Goal: Check status: Check status

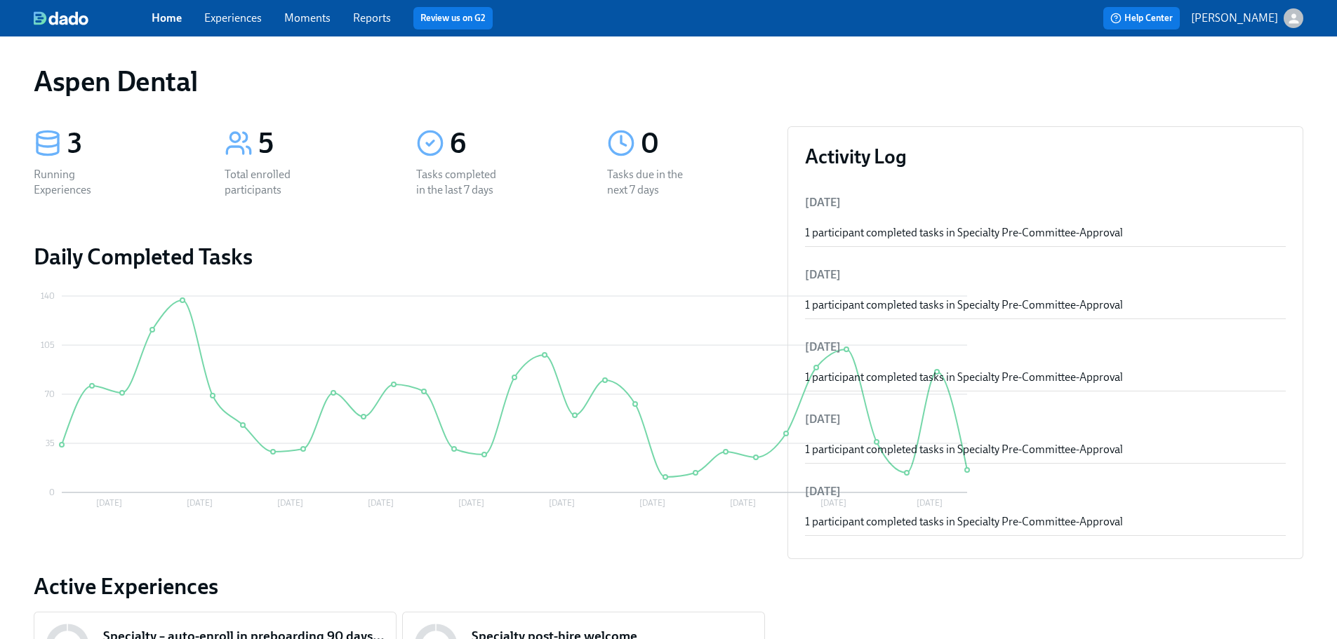
click at [359, 18] on link "Reports" at bounding box center [372, 17] width 38 height 13
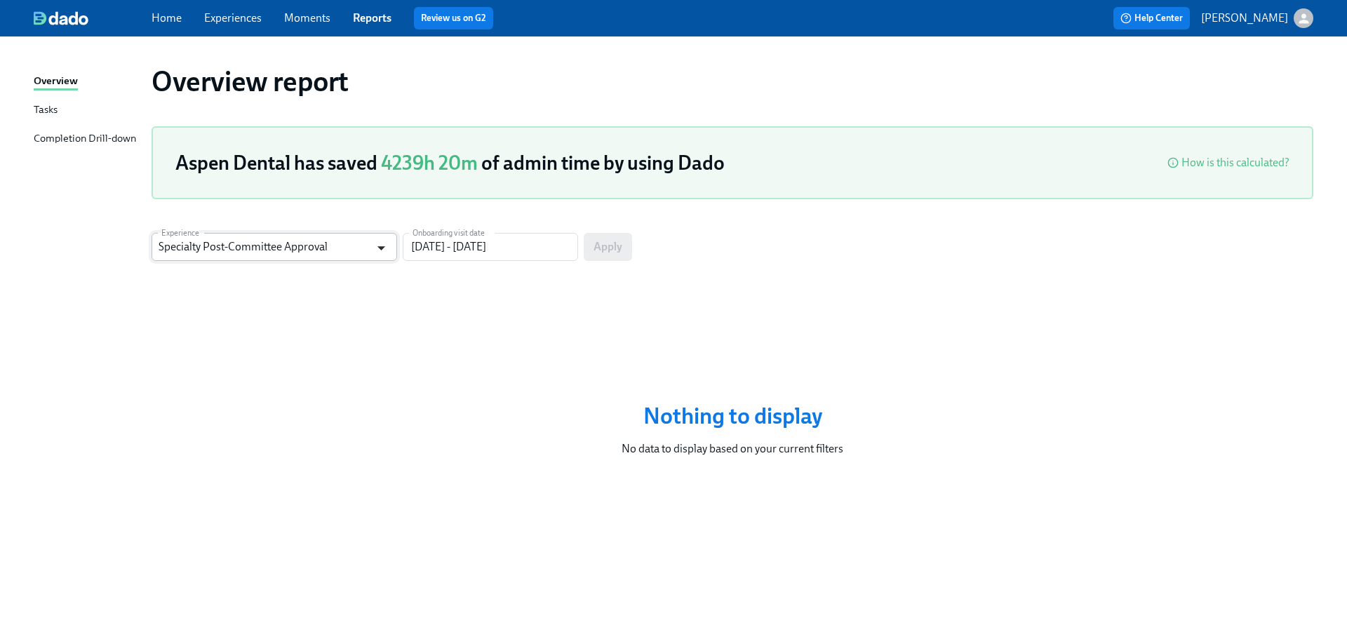
click at [387, 255] on icon "Open" at bounding box center [381, 248] width 19 height 19
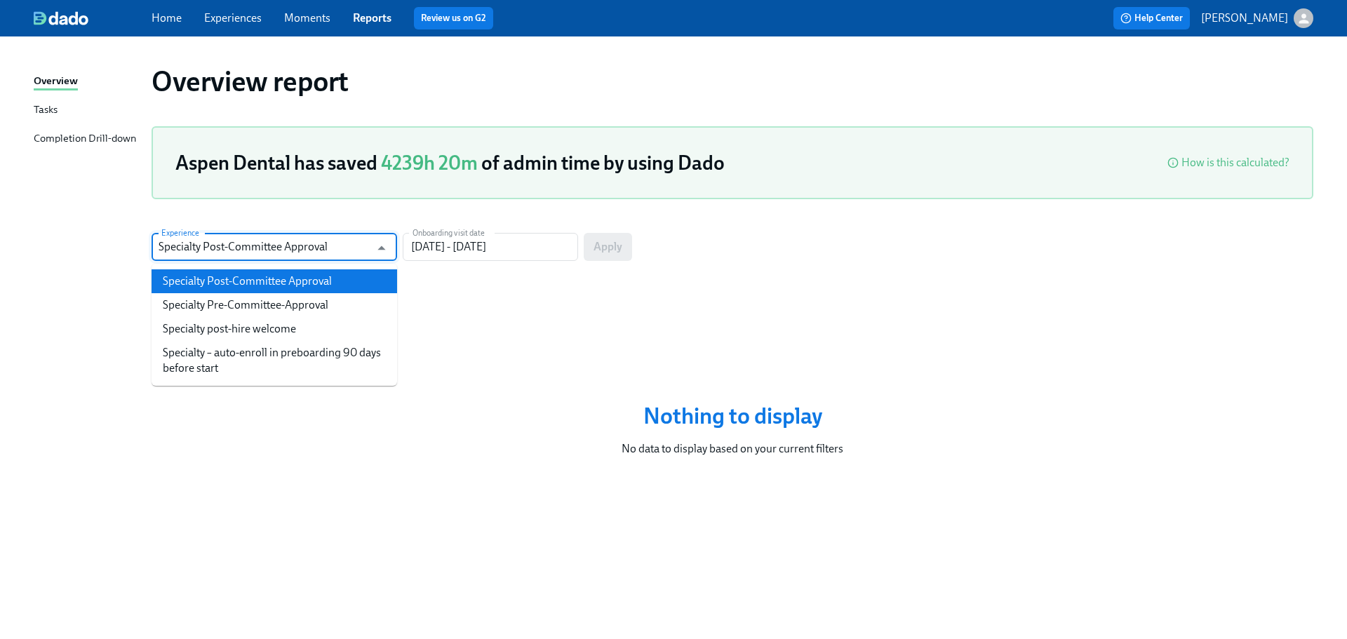
click at [92, 138] on div "Completion Drill-down" at bounding box center [85, 139] width 102 height 18
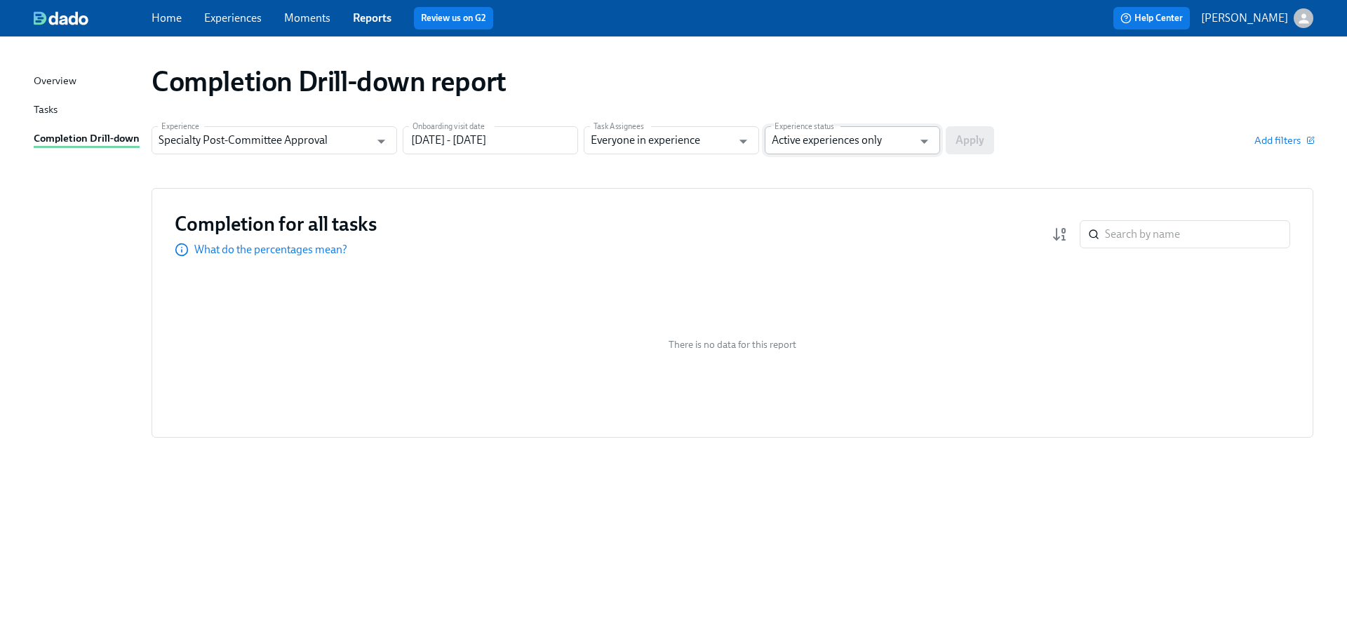
click at [887, 137] on input "Active experiences only" at bounding box center [842, 140] width 141 height 28
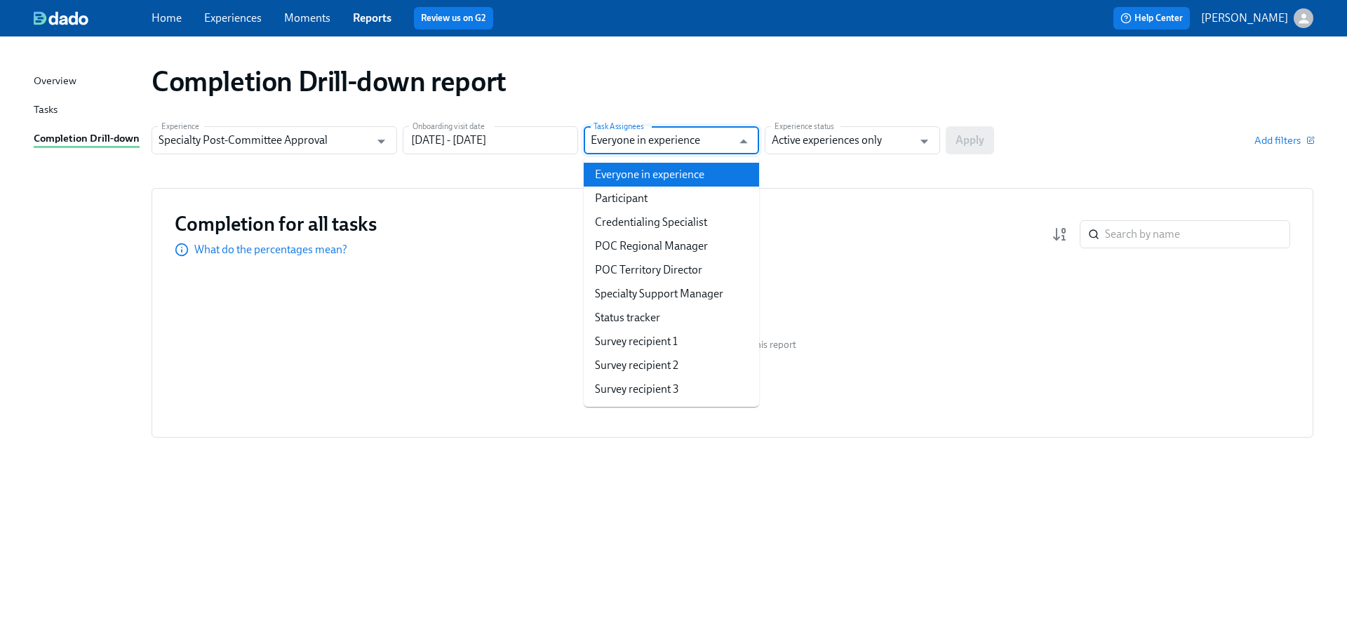
click at [686, 140] on input "Everyone in experience" at bounding box center [661, 140] width 141 height 28
click at [377, 141] on icon "Open" at bounding box center [381, 141] width 19 height 19
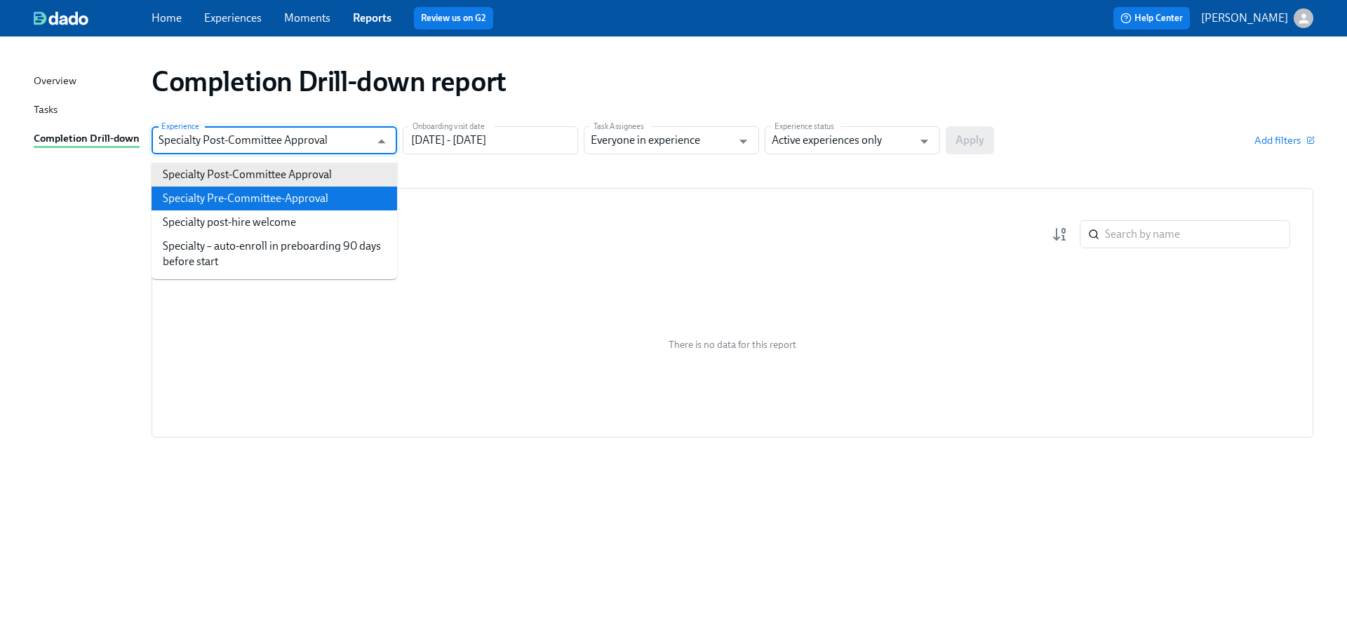
click at [342, 196] on li "Specialty Pre-Committee-Approval" at bounding box center [275, 199] width 246 height 24
type input "Specialty Pre-Committee-Approval"
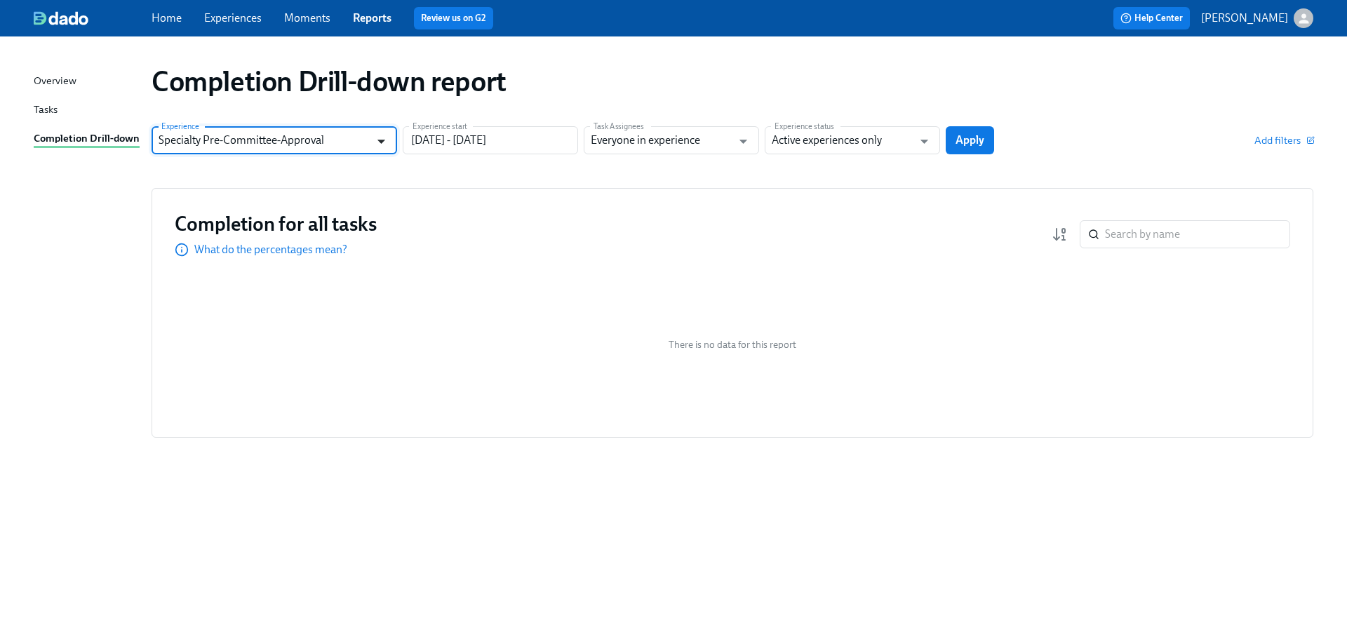
click at [382, 143] on icon "Open" at bounding box center [381, 141] width 19 height 19
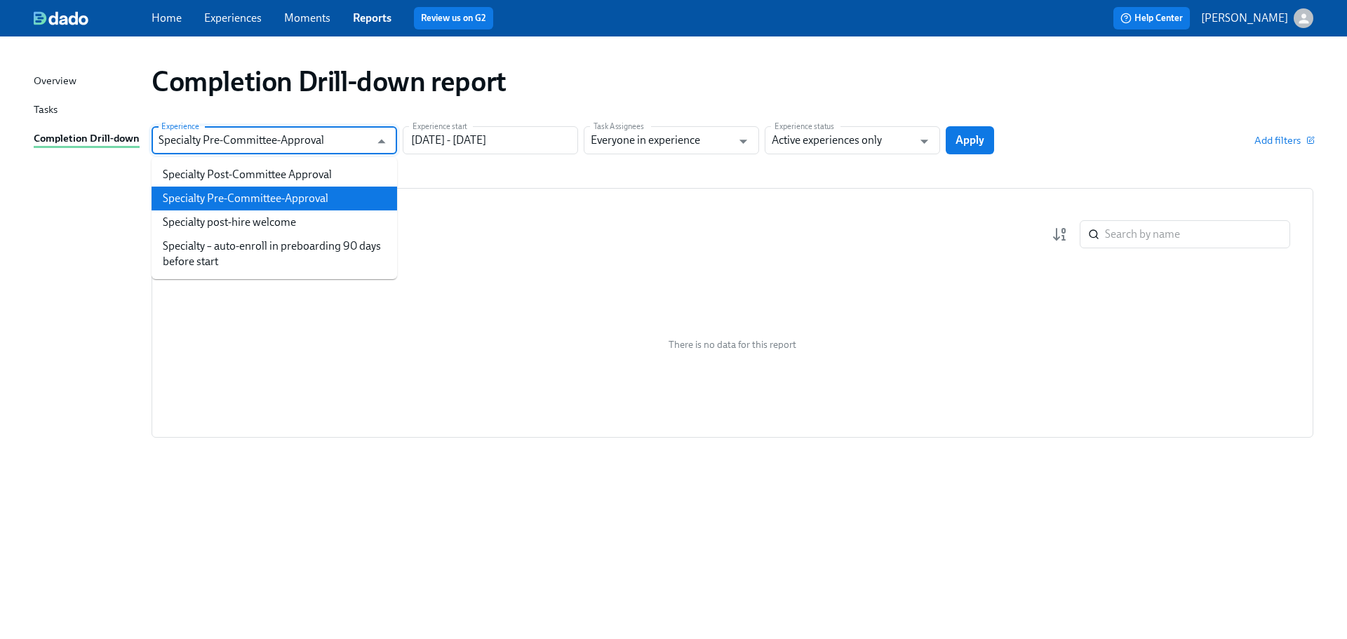
click at [348, 199] on li "Specialty Pre-Committee-Approval" at bounding box center [275, 199] width 246 height 24
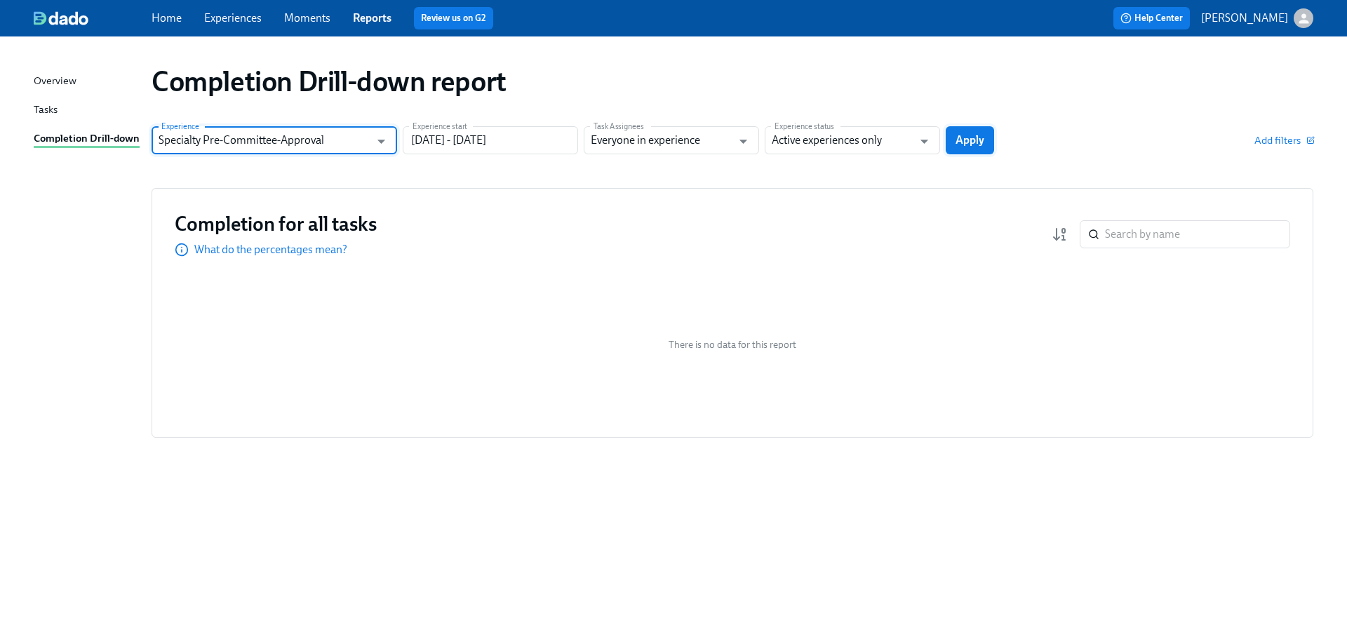
click at [978, 141] on span "Apply" at bounding box center [970, 140] width 29 height 14
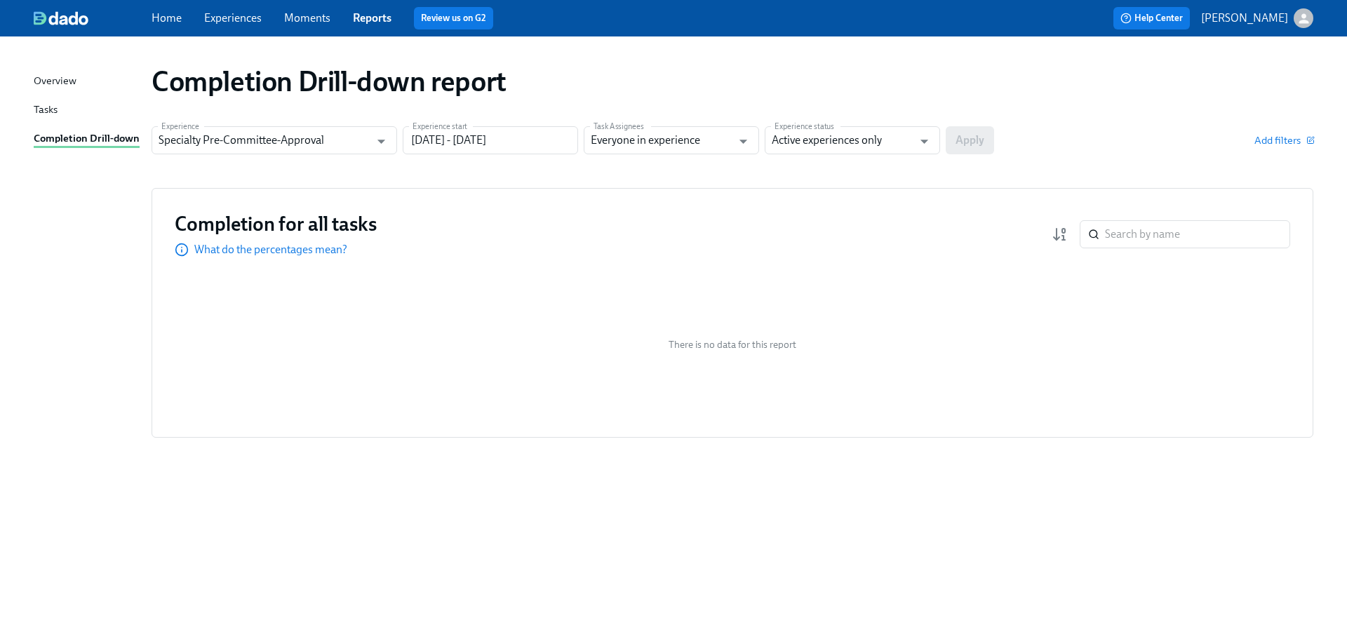
click at [81, 106] on link "Tasks" at bounding box center [87, 111] width 107 height 18
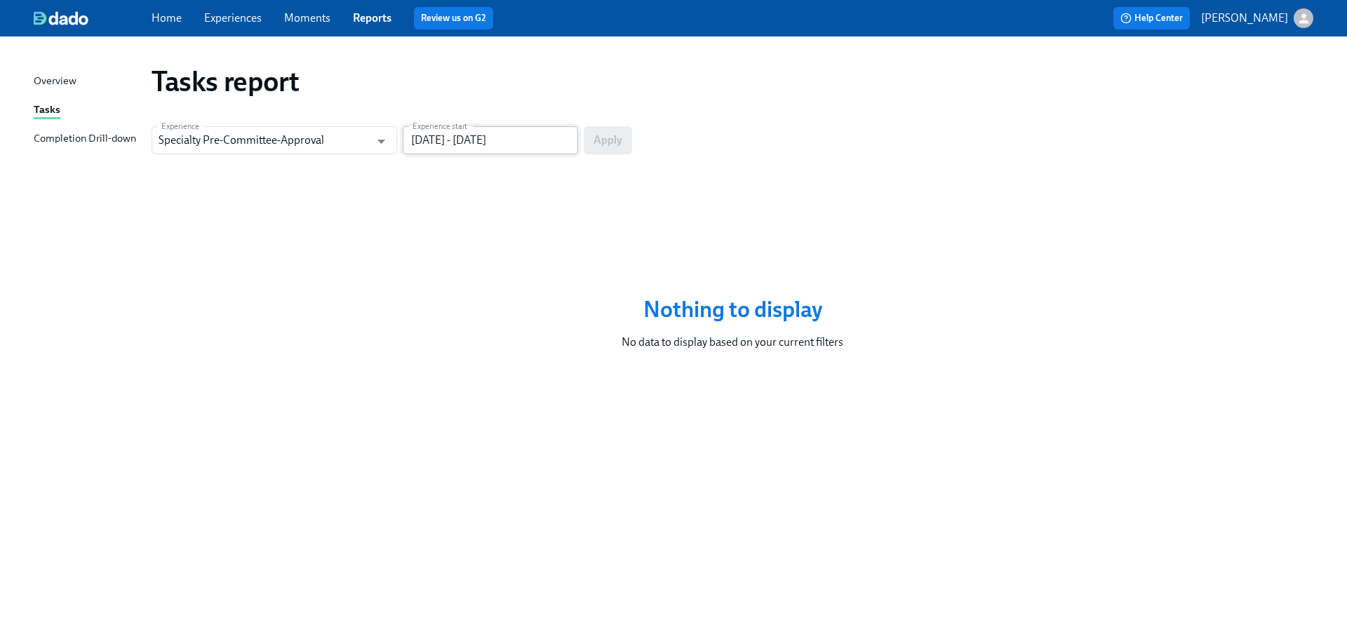
click at [537, 144] on input "[DATE] - [DATE]" at bounding box center [490, 140] width 175 height 28
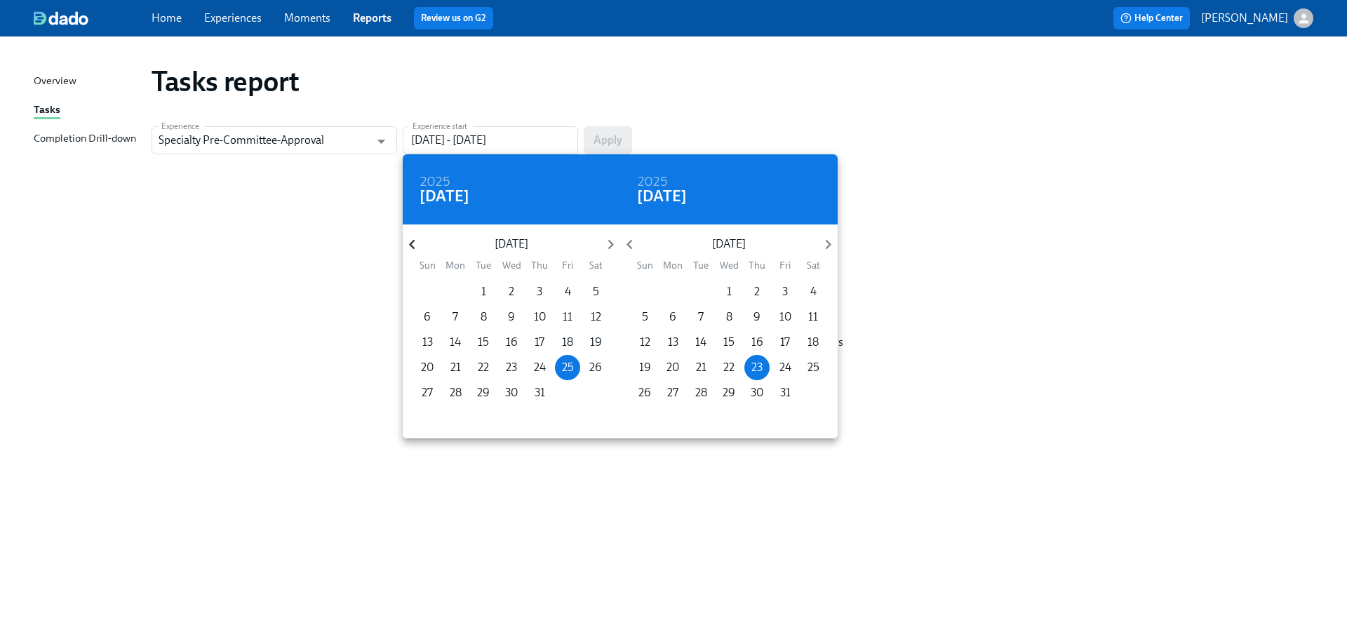
click at [410, 243] on icon "button" at bounding box center [412, 244] width 19 height 19
click at [542, 293] on span "1" at bounding box center [539, 291] width 25 height 15
type input "[DATE] - [DATE]"
click at [603, 146] on div at bounding box center [673, 319] width 1347 height 639
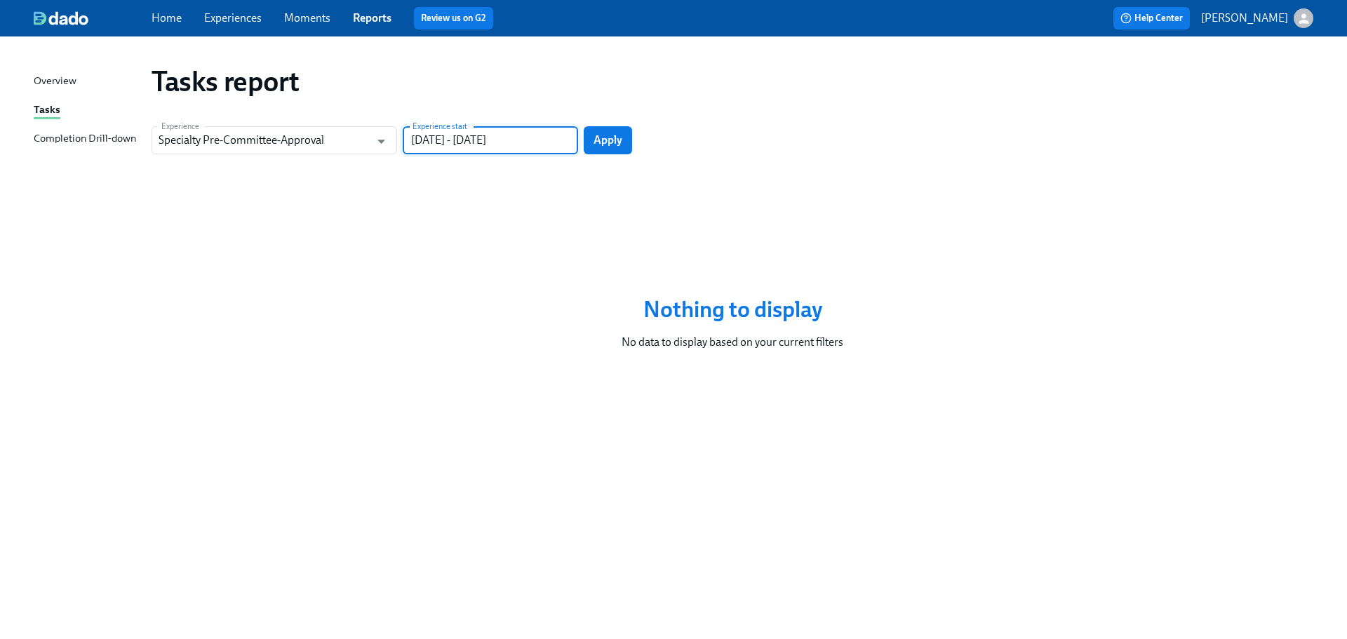
click at [603, 146] on span "Apply" at bounding box center [608, 140] width 29 height 14
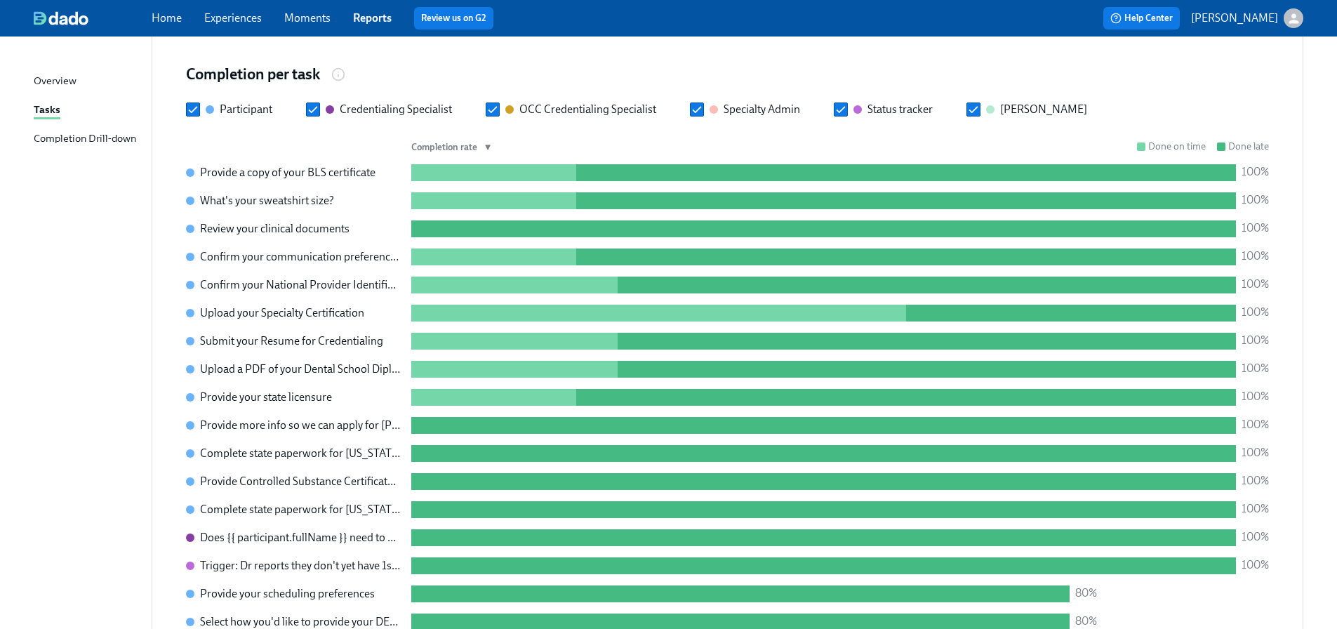
scroll to position [497, 0]
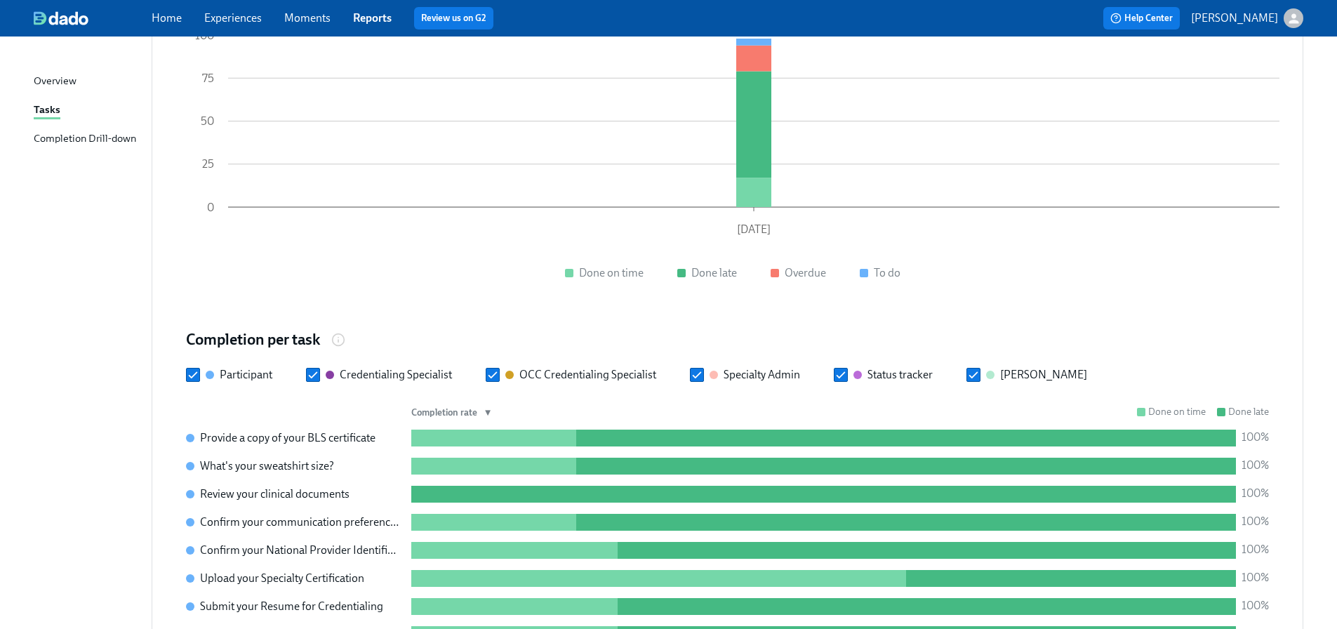
click at [102, 145] on div "Completion Drill-down" at bounding box center [85, 139] width 102 height 18
